Goal: Navigation & Orientation: Find specific page/section

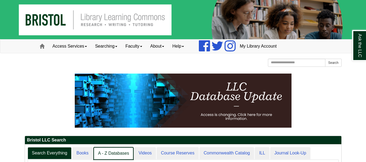
scroll to position [3, 3]
click at [117, 154] on link "A - Z Databases" at bounding box center [113, 153] width 40 height 13
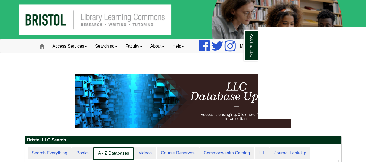
scroll to position [50, 316]
click at [187, 61] on div "Ask the LLC" at bounding box center [183, 81] width 366 height 162
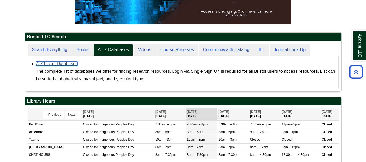
click at [71, 62] on link "A-Z List of Databases" at bounding box center [57, 63] width 42 height 5
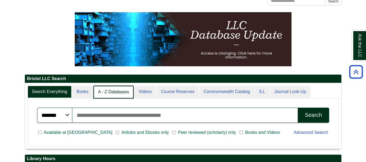
scroll to position [65, 316]
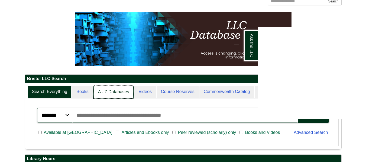
drag, startPoint x: 115, startPoint y: 94, endPoint x: 107, endPoint y: 90, distance: 9.6
click at [107, 90] on div "Ask the LLC" at bounding box center [183, 81] width 366 height 162
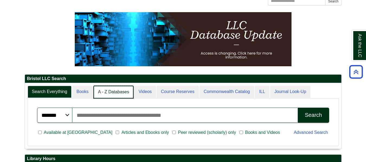
scroll to position [3, 3]
click at [110, 96] on link "A - Z Databases" at bounding box center [113, 92] width 40 height 13
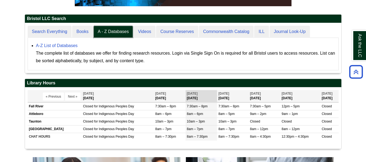
scroll to position [50, 316]
click at [67, 42] on div "A-Z List of Databases The complete list of databases we offer for finding resea…" at bounding box center [185, 53] width 299 height 23
click at [68, 45] on link "A-Z List of Databases" at bounding box center [57, 45] width 42 height 5
